Goal: Task Accomplishment & Management: Use online tool/utility

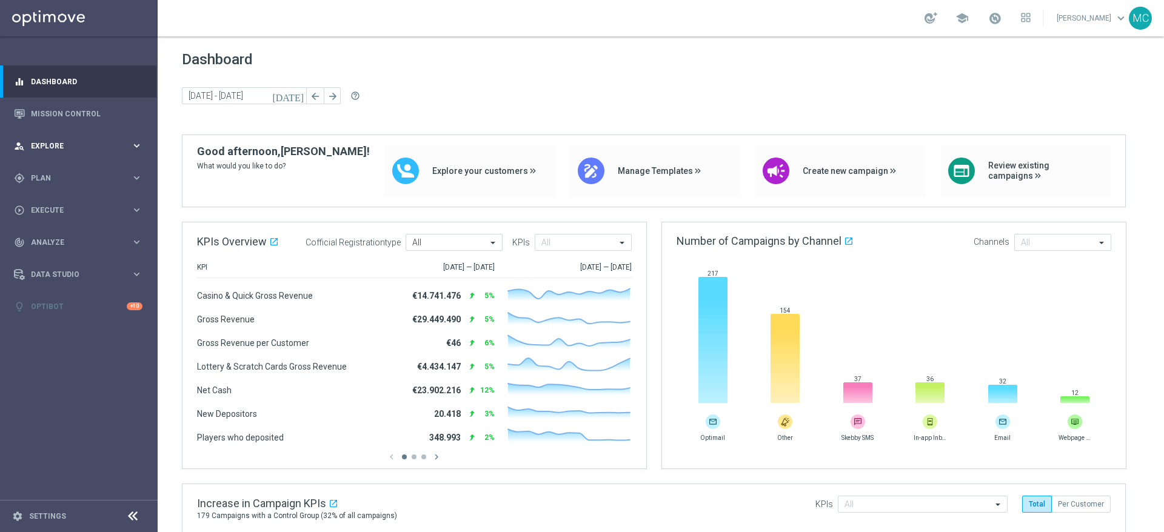
click at [131, 140] on icon "keyboard_arrow_right" at bounding box center [137, 146] width 12 height 12
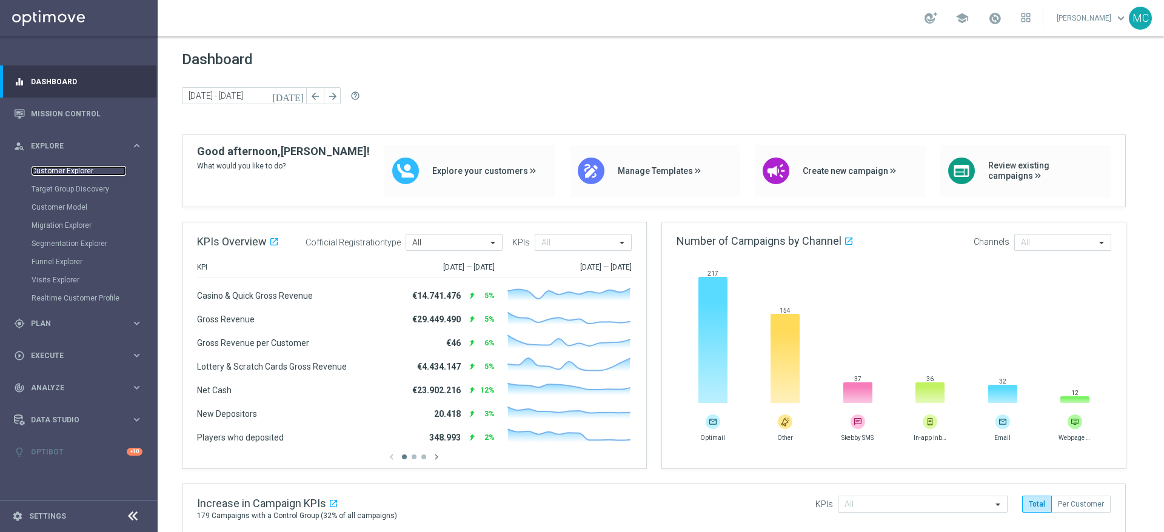
click at [72, 168] on link "Customer Explorer" at bounding box center [79, 171] width 95 height 10
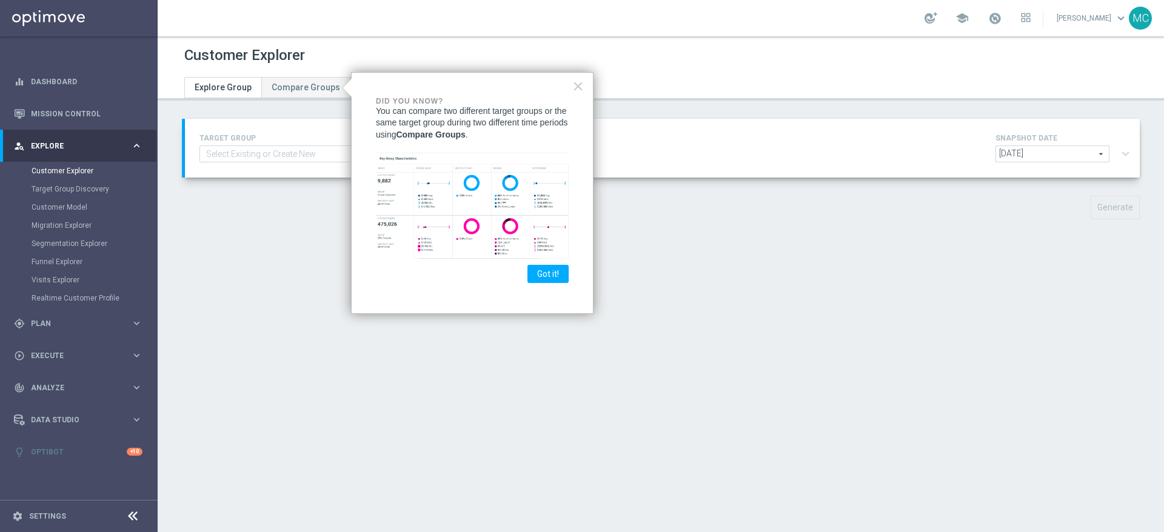
click at [571, 81] on div "× Did you know? You can compare two different target groups or the same target …" at bounding box center [472, 193] width 243 height 243
click at [580, 87] on button "×" at bounding box center [578, 85] width 12 height 19
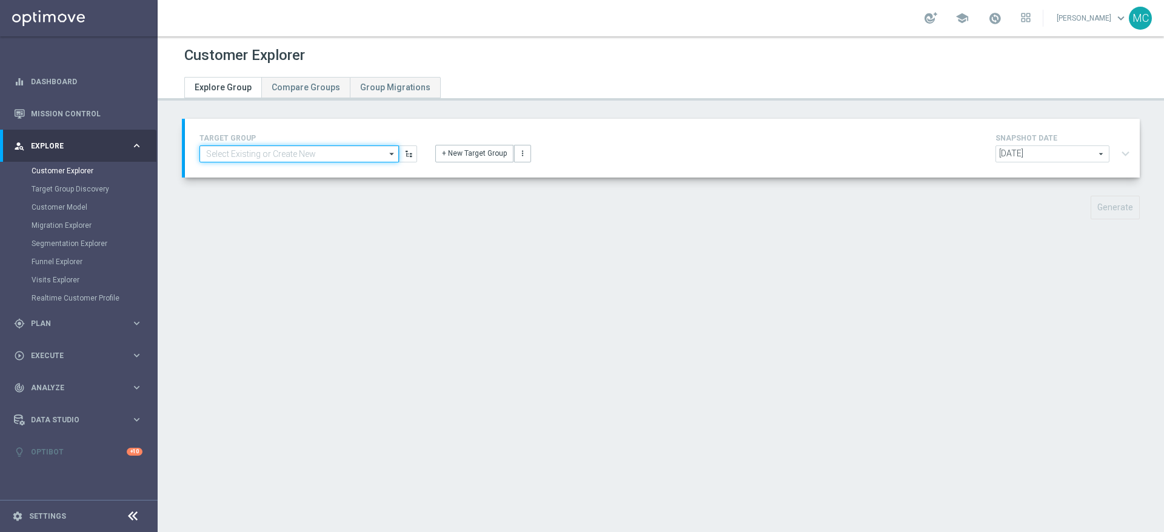
click at [341, 149] on input at bounding box center [300, 154] width 200 height 17
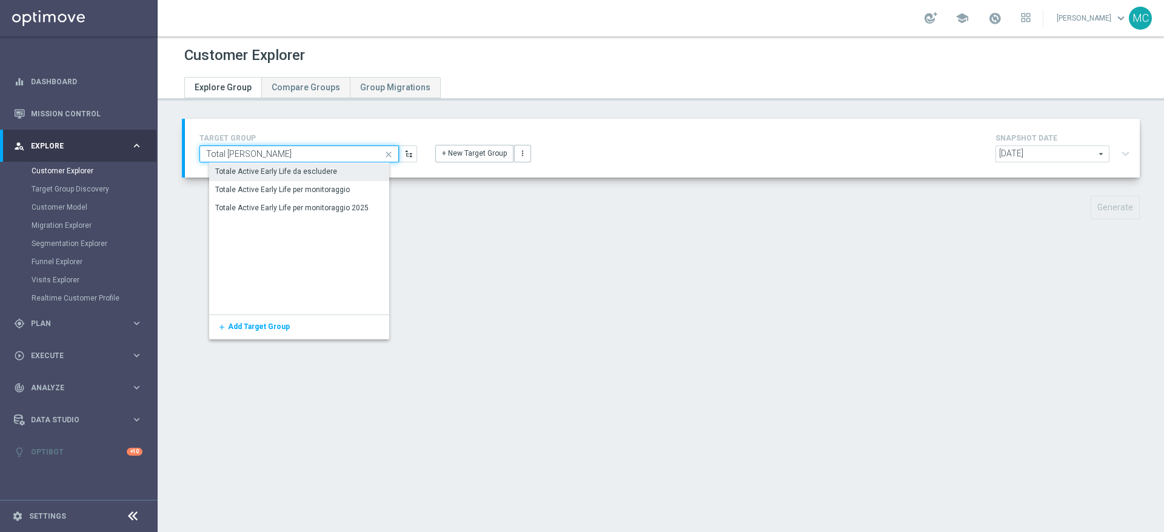
type input "Total [PERSON_NAME]"
click at [324, 170] on div "Totale Active Early Life da escludere" at bounding box center [277, 172] width 122 height 11
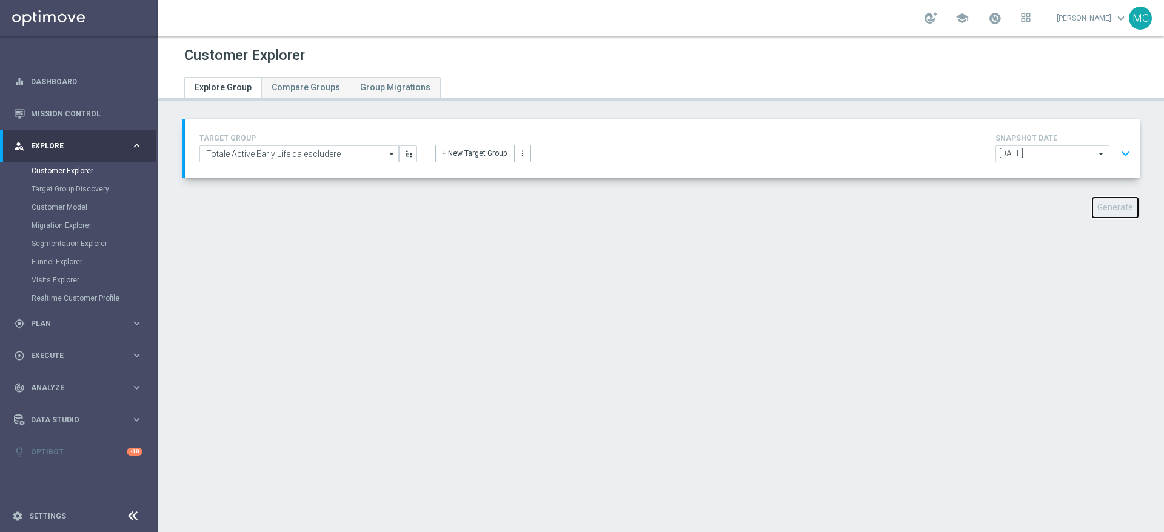
click at [776, 205] on button "Generate" at bounding box center [1115, 208] width 49 height 24
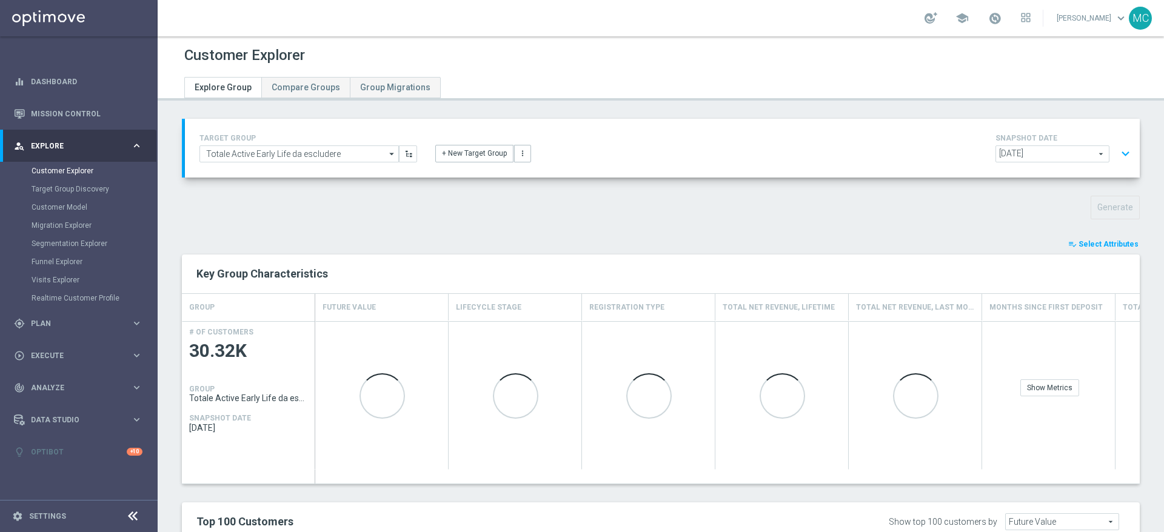
click at [776, 244] on span "Select Attributes" at bounding box center [1109, 244] width 60 height 8
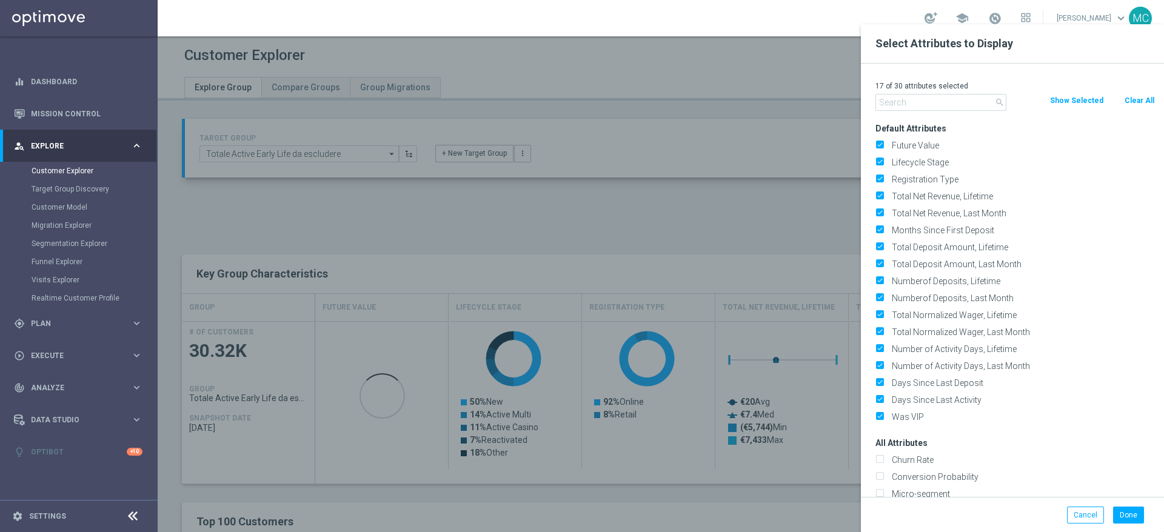
click at [776, 98] on button "Clear All" at bounding box center [1140, 100] width 32 height 13
checkbox input "false"
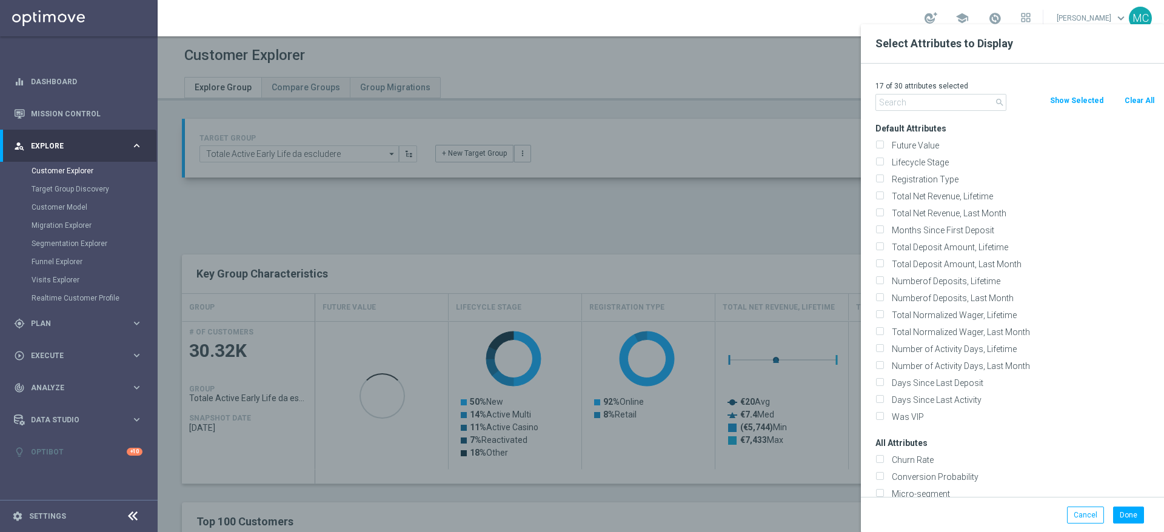
checkbox input "false"
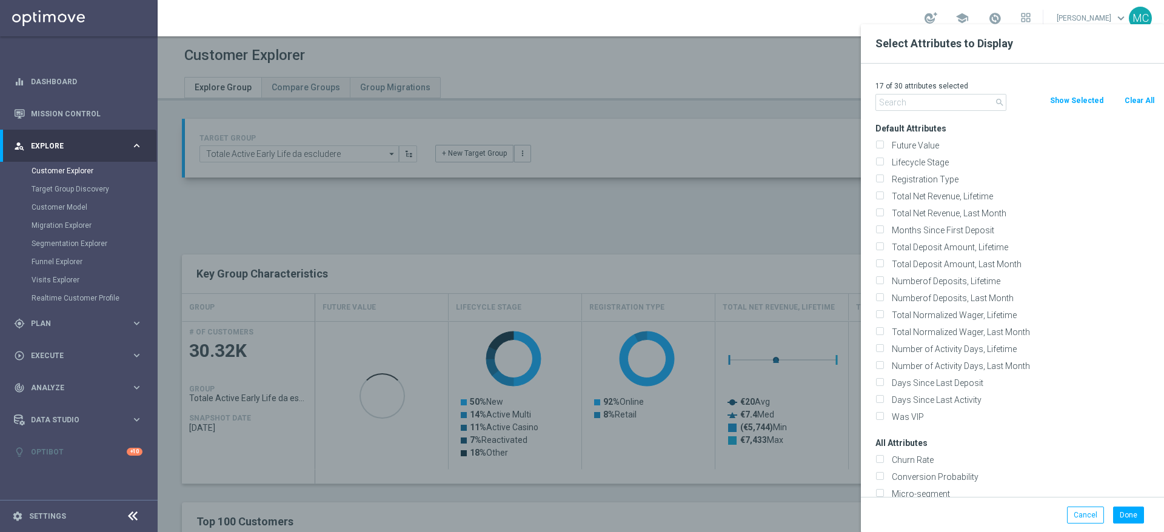
checkbox input "false"
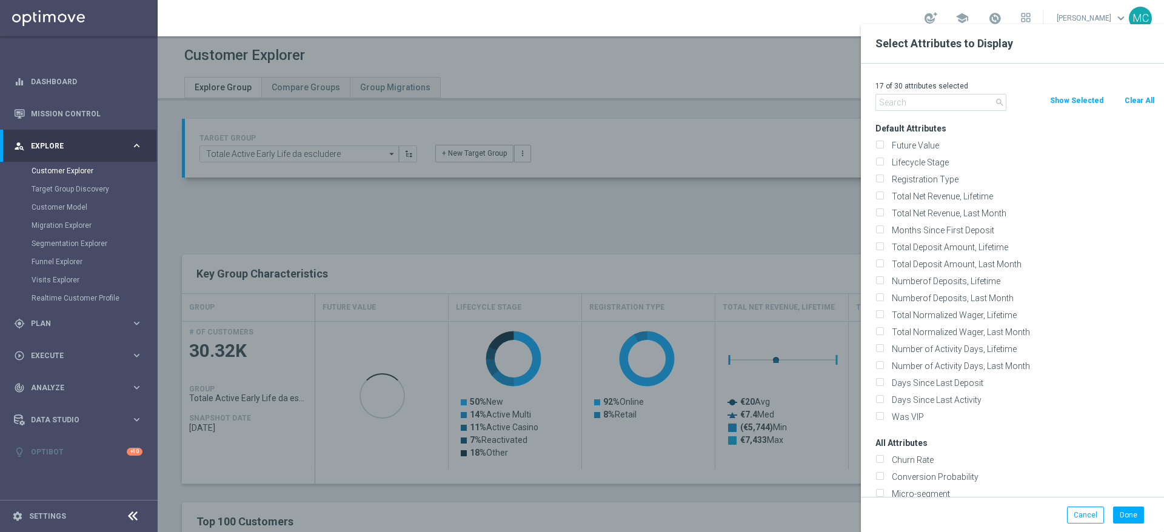
checkbox input "false"
click at [776, 102] on input "text" at bounding box center [941, 102] width 131 height 17
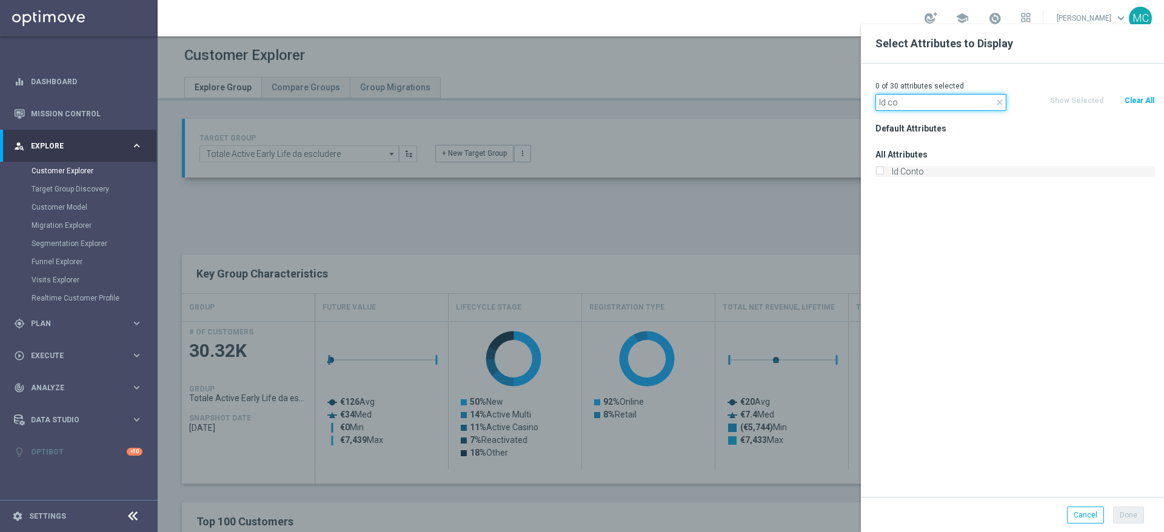
type input "Id co"
click at [776, 169] on div "Id Conto" at bounding box center [1016, 171] width 280 height 11
click at [776, 172] on input "Id Conto" at bounding box center [880, 173] width 8 height 8
checkbox input "true"
click at [776, 354] on button "Done" at bounding box center [1128, 515] width 31 height 17
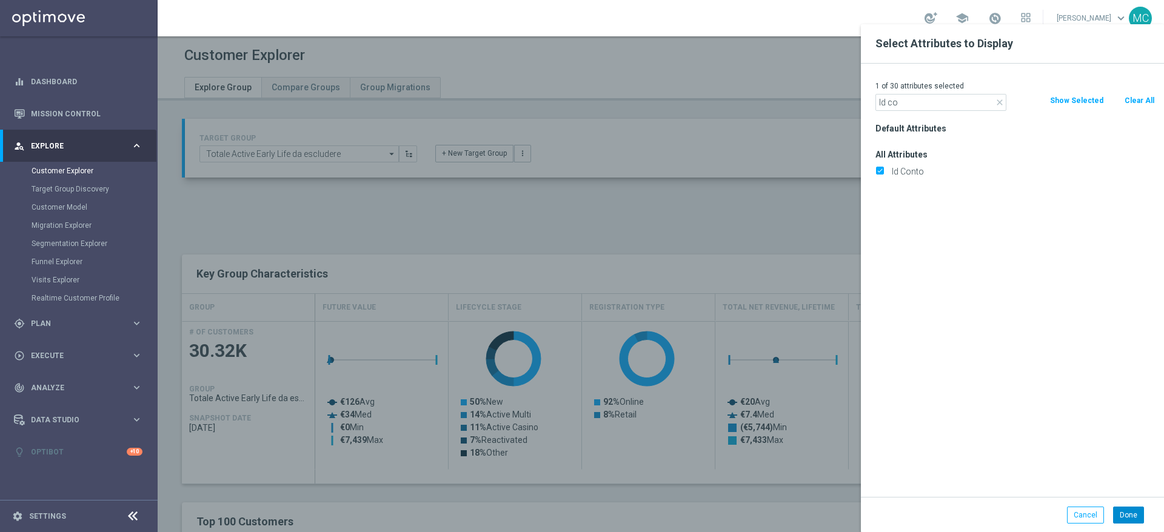
type input "Search"
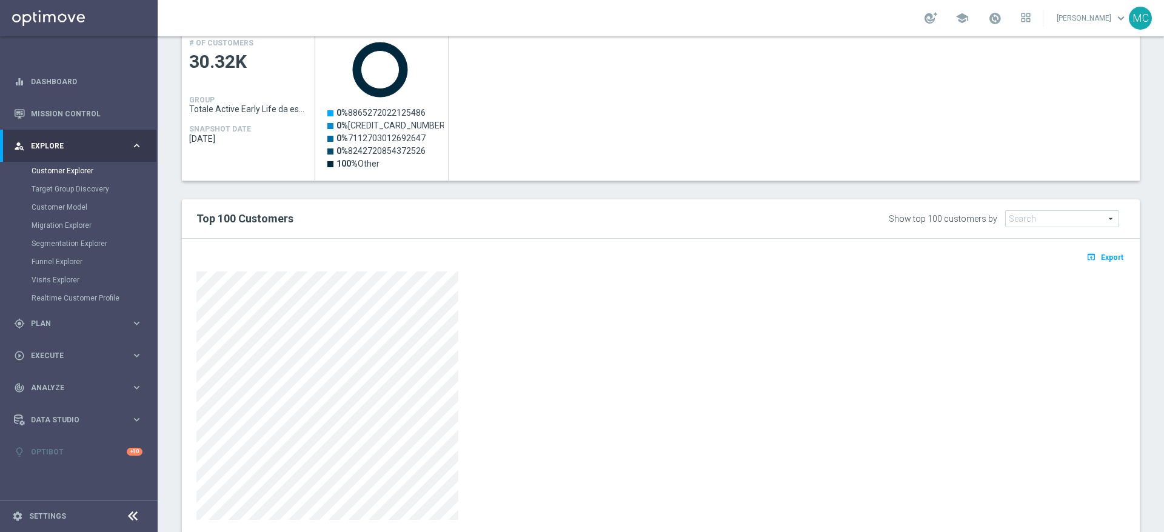
scroll to position [302, 0]
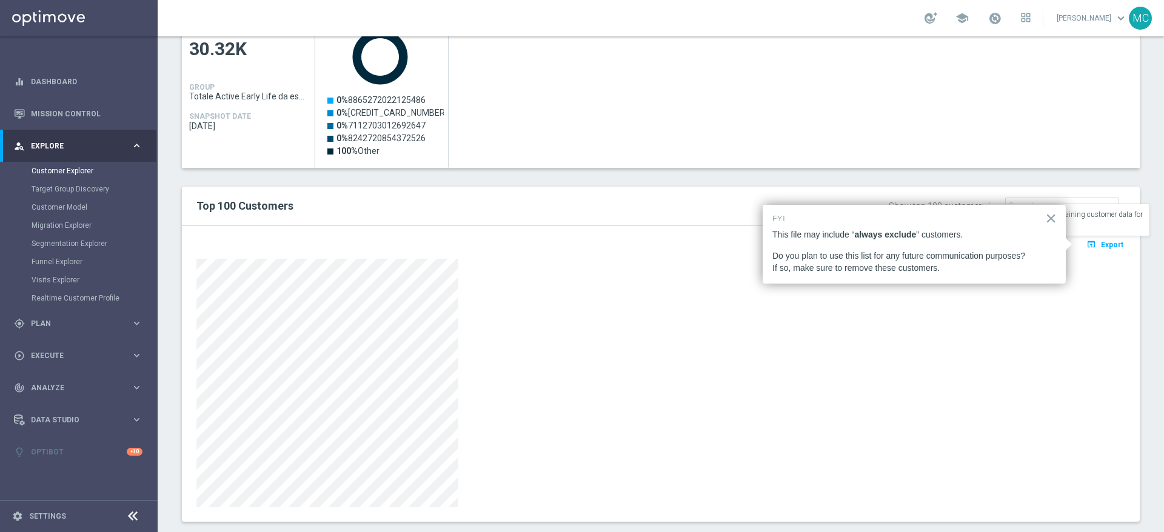
click at [776, 243] on span "Export" at bounding box center [1112, 245] width 22 height 8
click at [776, 244] on button "open_in_browser Export" at bounding box center [1105, 245] width 41 height 16
